Goal: Task Accomplishment & Management: Use online tool/utility

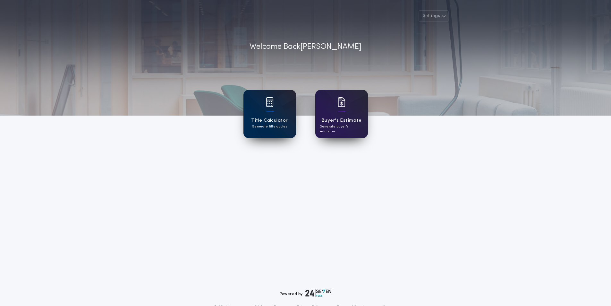
click at [265, 102] on div "Title Calculator Generate title quotes" at bounding box center [270, 114] width 53 height 48
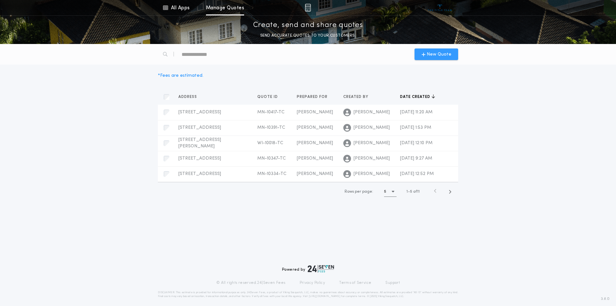
click at [442, 50] on div "New Quote" at bounding box center [437, 54] width 44 height 12
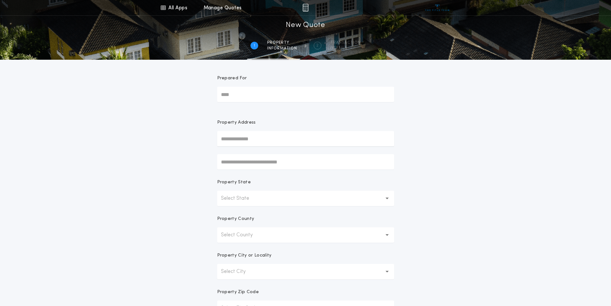
click at [324, 89] on input "Prepared For" at bounding box center [305, 94] width 177 height 15
drag, startPoint x: 268, startPoint y: 94, endPoint x: 263, endPoint y: 96, distance: 5.0
click at [268, 94] on input "Prepared For" at bounding box center [305, 94] width 177 height 15
type input "*****"
click at [294, 152] on button "[STREET_ADDRESS][PERSON_NAME]" at bounding box center [305, 152] width 177 height 10
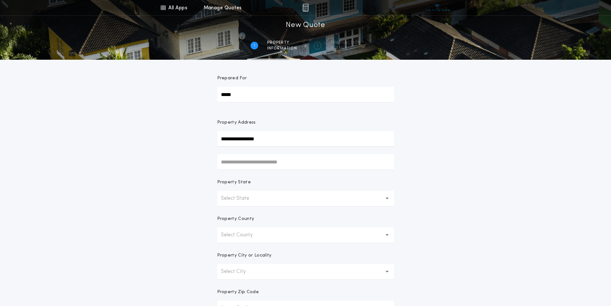
type input "**********"
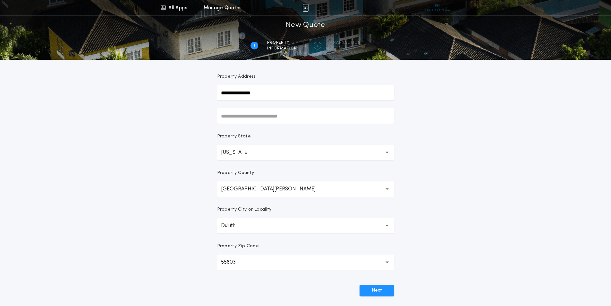
scroll to position [112, 0]
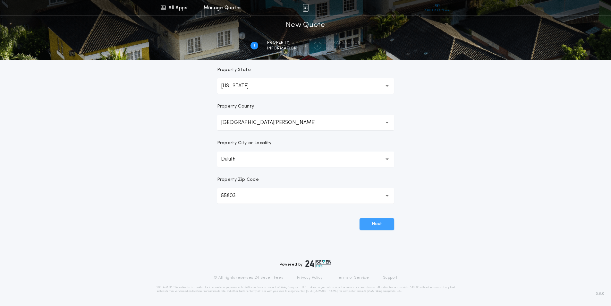
click at [385, 227] on button "Next" at bounding box center [377, 224] width 35 height 12
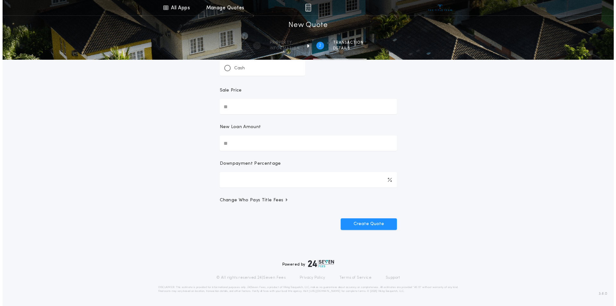
scroll to position [0, 0]
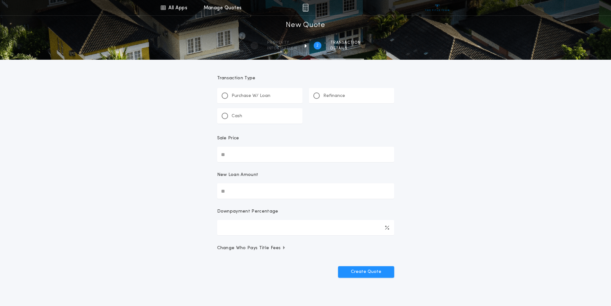
click at [341, 91] on div "Refinance" at bounding box center [351, 95] width 85 height 15
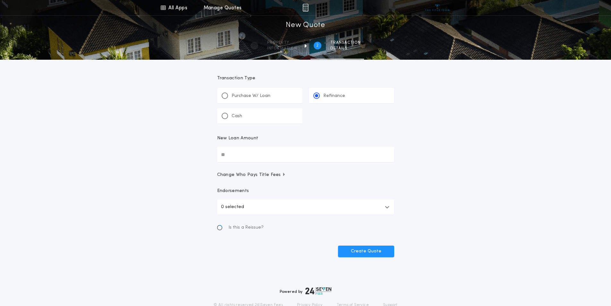
click at [287, 150] on input "New Loan Amount" at bounding box center [305, 154] width 177 height 15
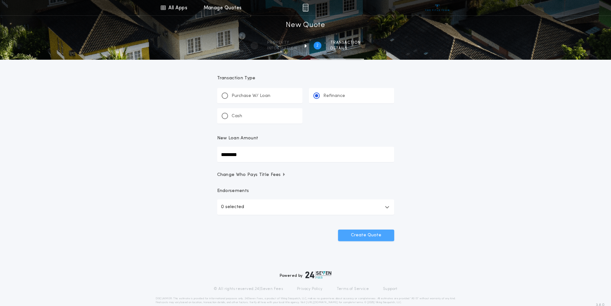
type input "********"
click at [379, 232] on button "Create Quote" at bounding box center [366, 235] width 56 height 12
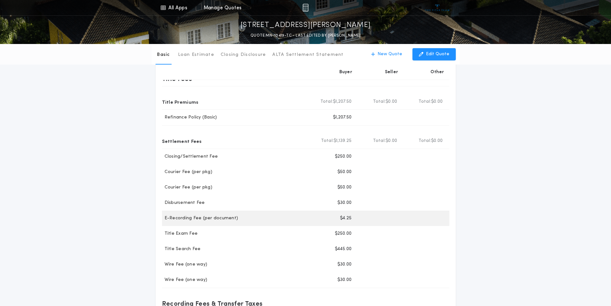
scroll to position [64, 0]
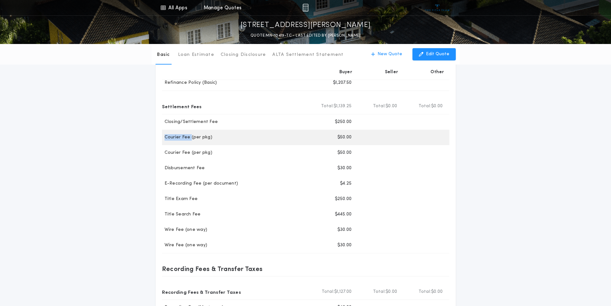
drag, startPoint x: 164, startPoint y: 136, endPoint x: 190, endPoint y: 137, distance: 26.3
click at [190, 137] on p "Courier Fee (per pkg)" at bounding box center [187, 137] width 50 height 6
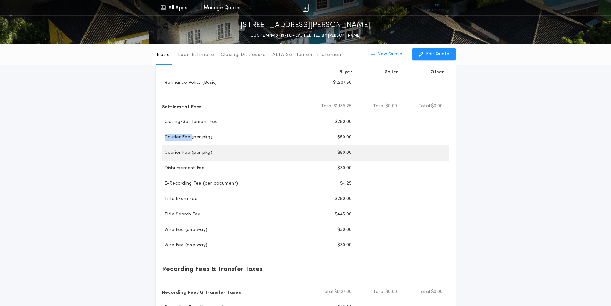
copy p "Courier Fee"
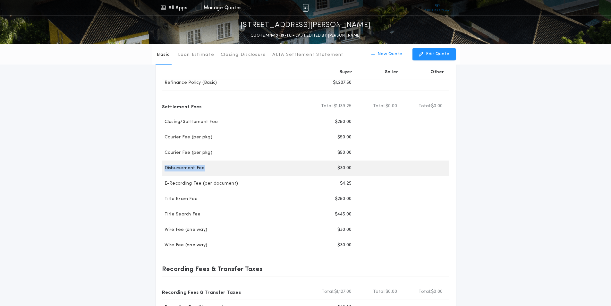
drag, startPoint x: 165, startPoint y: 168, endPoint x: 211, endPoint y: 168, distance: 45.9
click at [211, 168] on div "Disbursement Fee" at bounding box center [237, 168] width 150 height 6
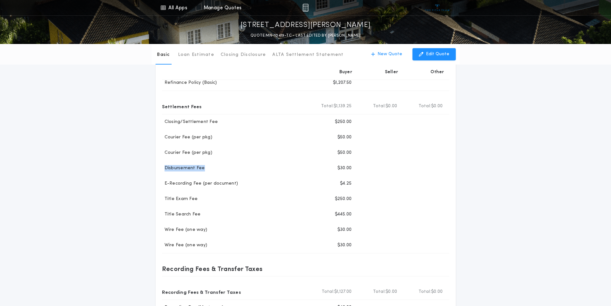
copy p "Disbursement Fee"
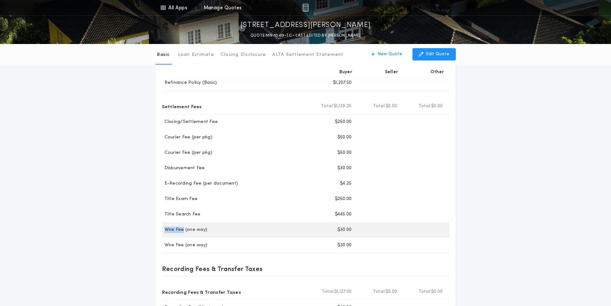
drag, startPoint x: 162, startPoint y: 230, endPoint x: 182, endPoint y: 227, distance: 20.4
click at [182, 227] on p "Wire Fee (one way)" at bounding box center [185, 230] width 46 height 6
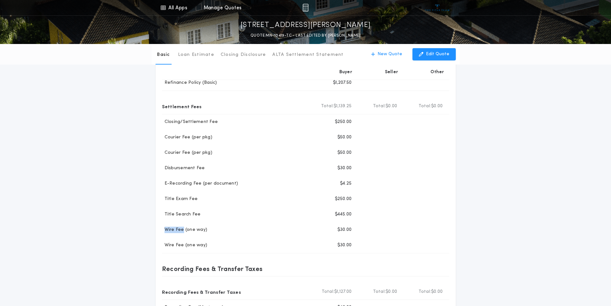
copy p "Wire Fee"
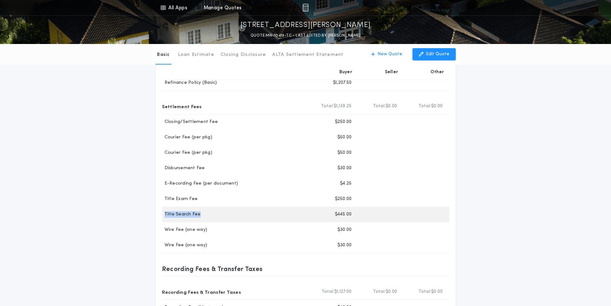
drag, startPoint x: 165, startPoint y: 215, endPoint x: 199, endPoint y: 211, distance: 34.3
click at [199, 211] on div "Title Search Fee Buyer $445.00" at bounding box center [305, 214] width 287 height 15
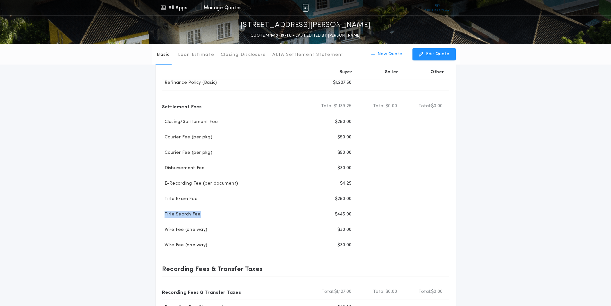
copy p "Title Search Fee"
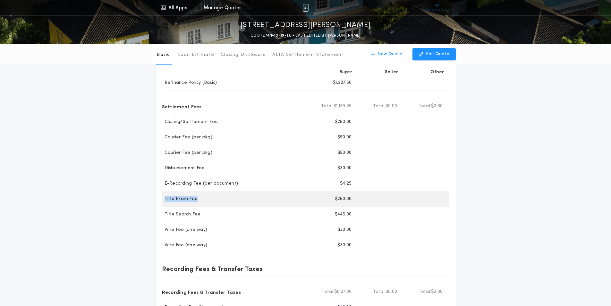
drag, startPoint x: 164, startPoint y: 199, endPoint x: 198, endPoint y: 198, distance: 34.3
click at [198, 198] on div "Title Exam Fee" at bounding box center [237, 199] width 150 height 6
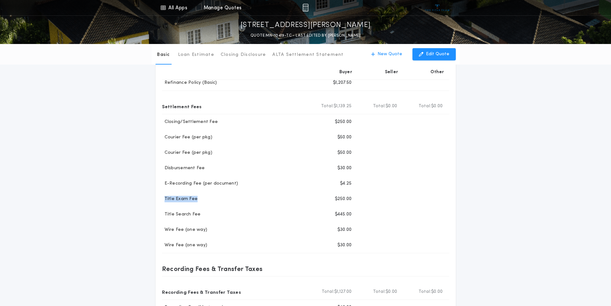
copy p "Title Exam Fee"
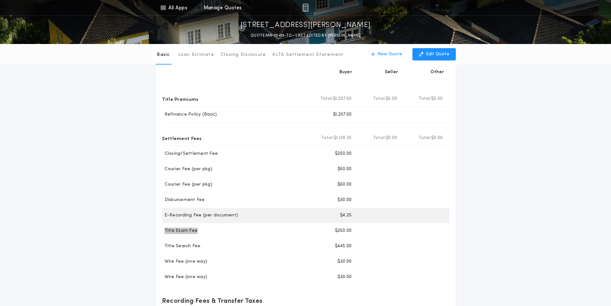
scroll to position [32, 0]
drag, startPoint x: 163, startPoint y: 215, endPoint x: 200, endPoint y: 215, distance: 36.6
click at [200, 215] on p "E-Recording Fee (per document)" at bounding box center [200, 215] width 76 height 6
copy p "E-Recording Fee"
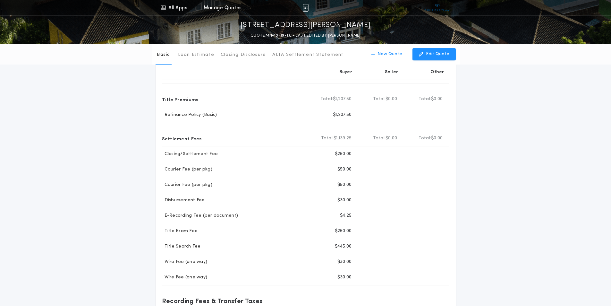
click at [583, 147] on div "Basic Loan Estimate Closing Disclosure ALTA Settlement Statement Basic New Quot…" at bounding box center [305, 219] width 611 height 414
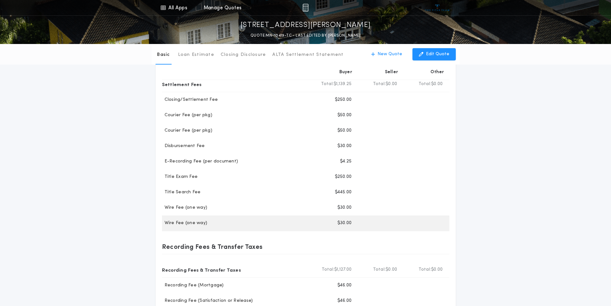
scroll to position [128, 0]
